Goal: Task Accomplishment & Management: Complete application form

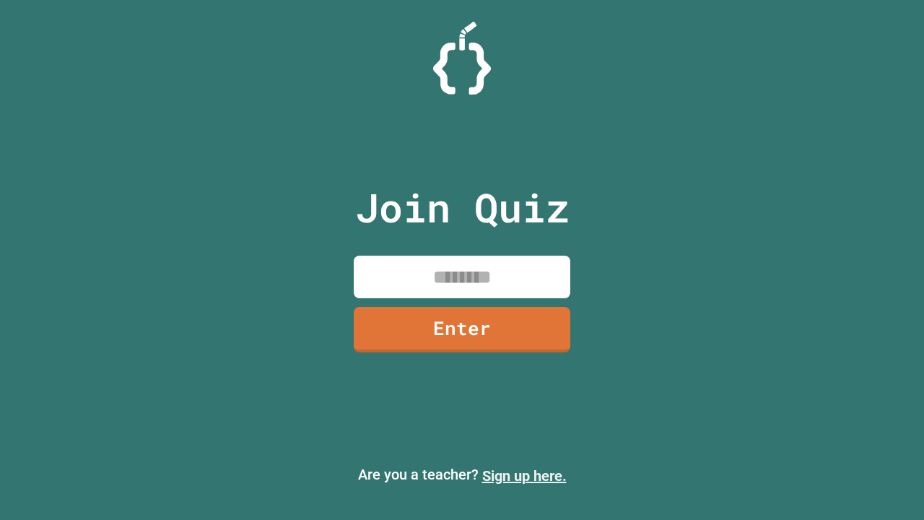
click at [524, 476] on link "Sign up here." at bounding box center [524, 475] width 84 height 17
